Goal: Transaction & Acquisition: Purchase product/service

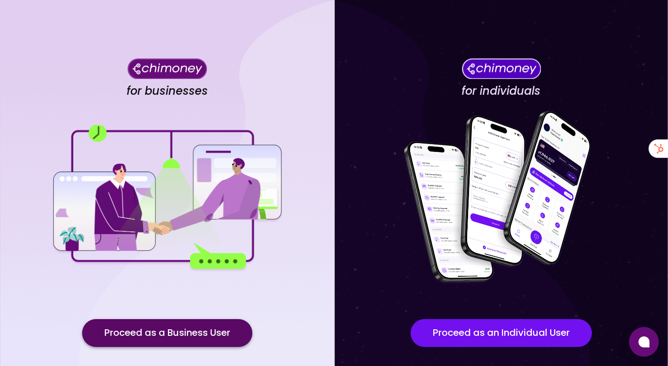
click at [154, 329] on button "Proceed as a Business User" at bounding box center [167, 333] width 170 height 28
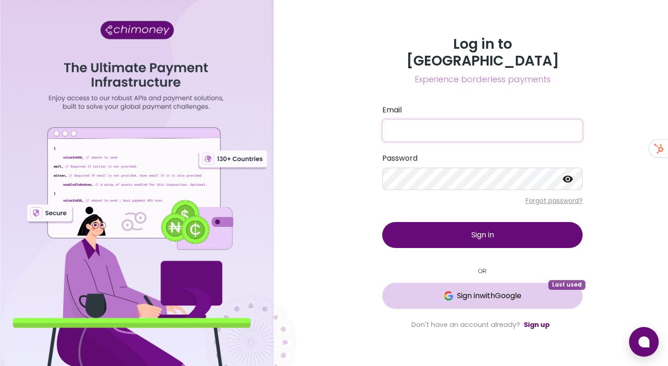
click at [457, 290] on span "Sign in with Google" at bounding box center [489, 295] width 64 height 11
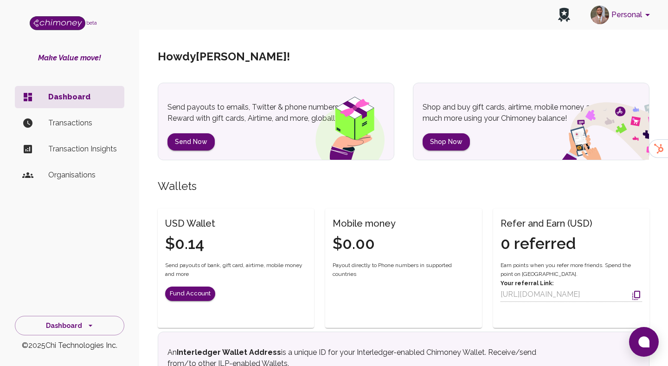
click at [613, 19] on button "Personal" at bounding box center [622, 15] width 70 height 24
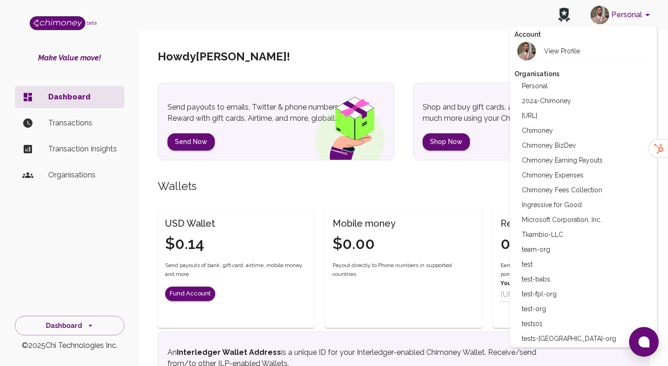
click at [566, 174] on li "Chimoney Expenses" at bounding box center [583, 174] width 138 height 15
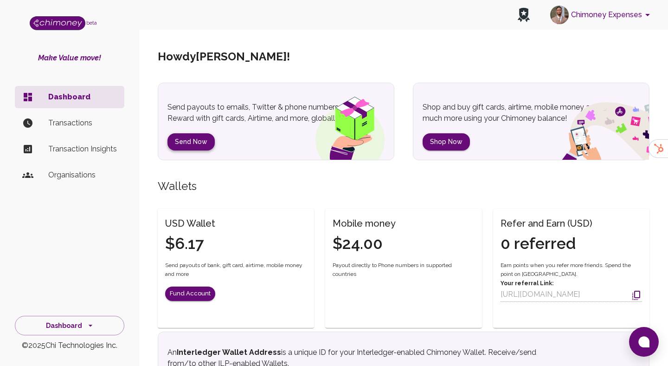
click at [199, 143] on button "Send Now" at bounding box center [190, 141] width 47 height 17
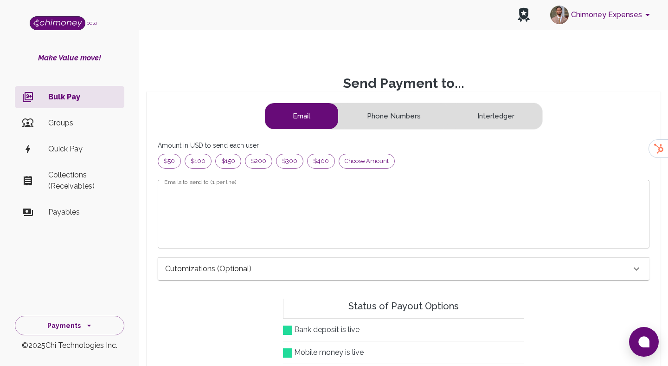
scroll to position [119, 476]
click at [367, 165] on span "Choose amount" at bounding box center [366, 160] width 55 height 9
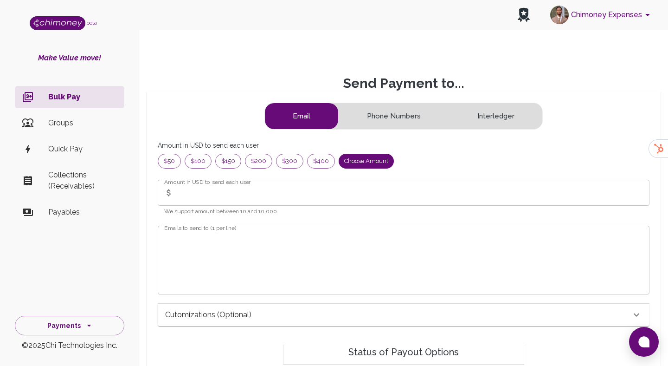
click at [201, 201] on input "Amount in USD to send each user" at bounding box center [413, 193] width 472 height 26
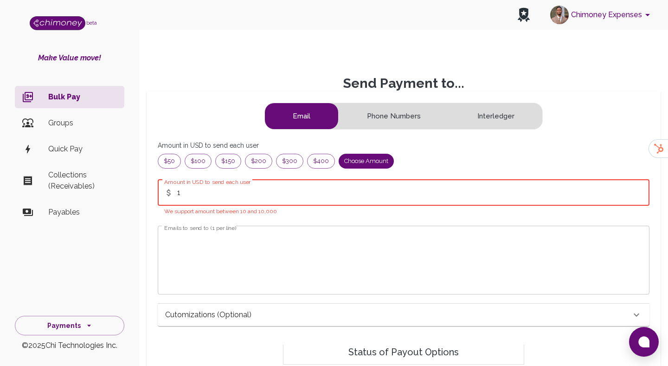
type input "1"
click at [273, 240] on textarea "Emails to send to (1 per line)" at bounding box center [403, 259] width 479 height 53
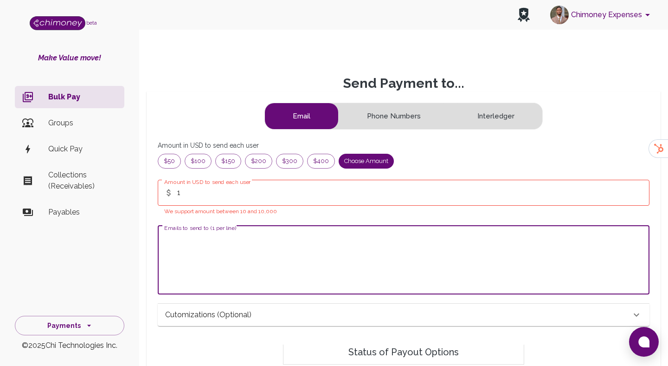
paste textarea "[PERSON_NAME][EMAIL_ADDRESS][DOMAIN_NAME]"
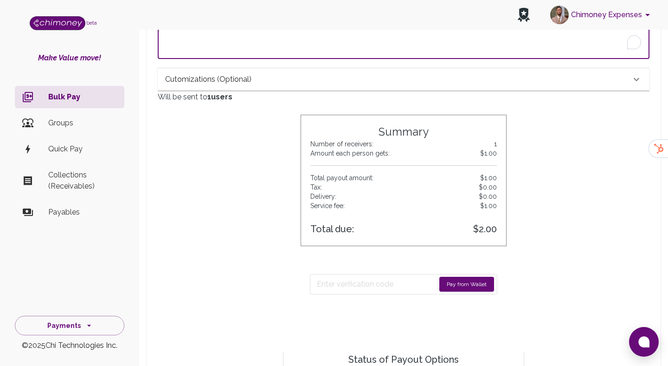
scroll to position [304, 0]
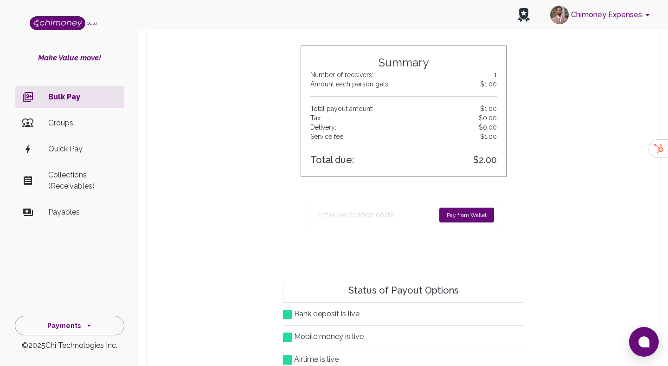
type textarea "[PERSON_NAME][EMAIL_ADDRESS][DOMAIN_NAME]"
click at [445, 219] on button "Pay from Wallet" at bounding box center [466, 214] width 55 height 15
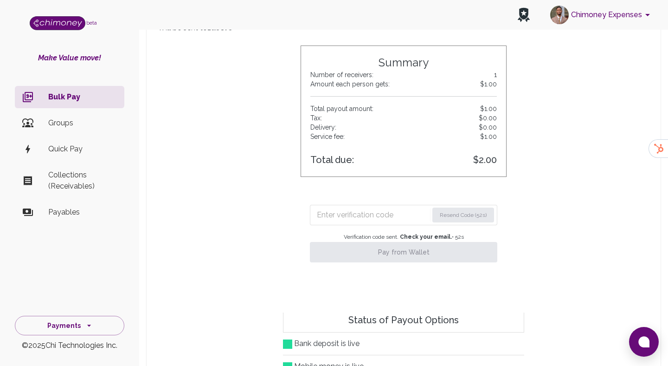
click at [363, 210] on input "Enter verification code" at bounding box center [372, 214] width 111 height 15
paste input "3987"
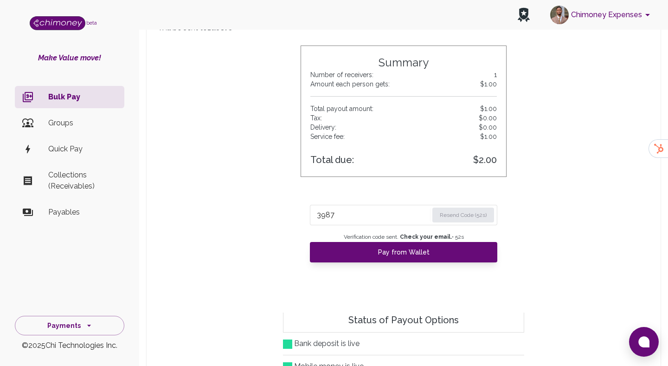
type input "3987"
click at [386, 263] on div "3987 Resend Code (51s) Verification code sent. Check your email. • 51 s Pay fro…" at bounding box center [404, 230] width 206 height 84
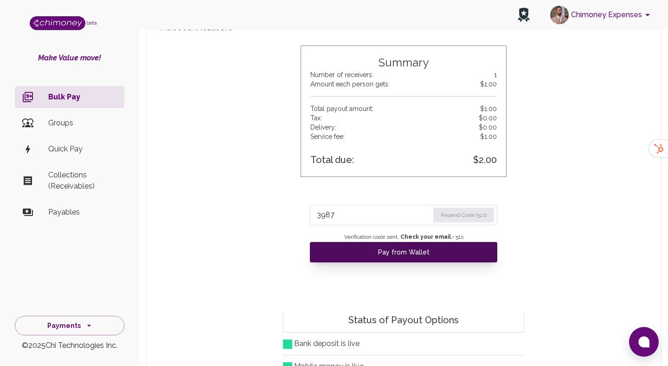
click at [397, 256] on button "Pay from Wallet" at bounding box center [403, 252] width 187 height 20
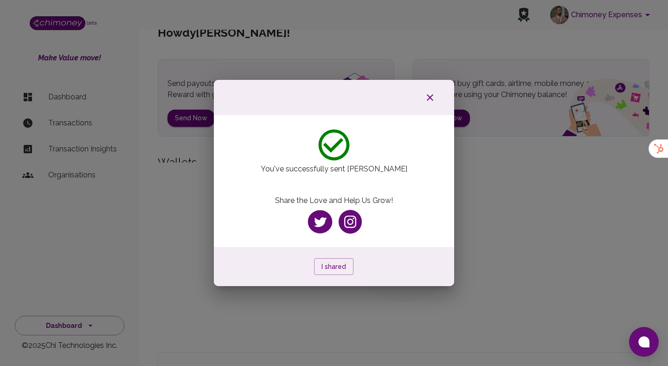
scroll to position [13, 0]
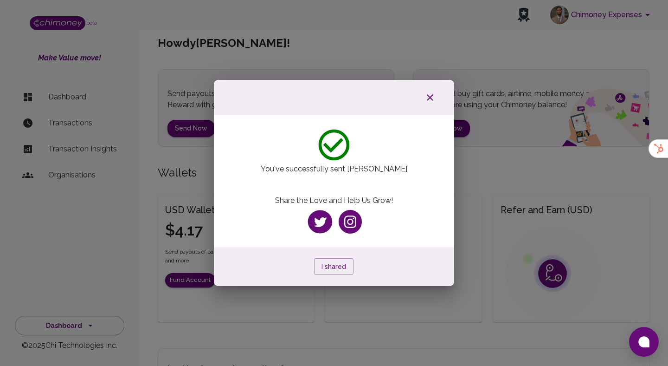
click at [433, 97] on icon "button" at bounding box center [429, 97] width 11 height 11
